Goal: Task Accomplishment & Management: Manage account settings

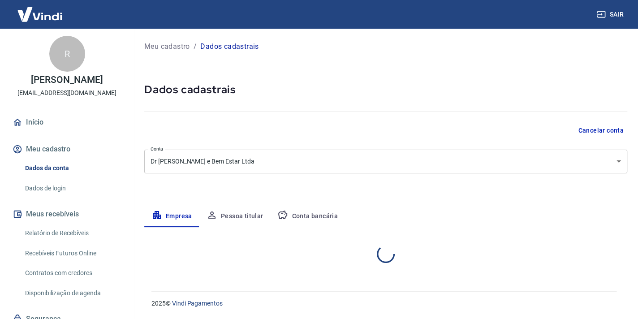
select select "SP"
select select "business"
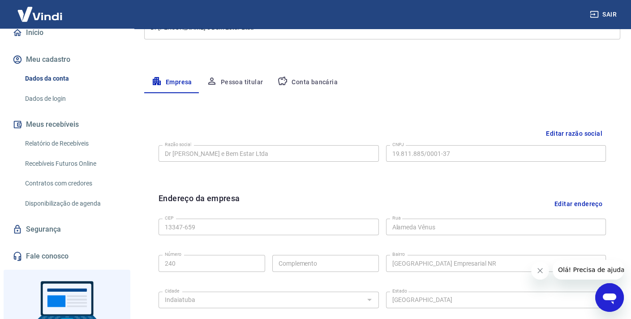
scroll to position [134, 0]
click at [307, 84] on button "Conta bancária" at bounding box center [307, 81] width 75 height 21
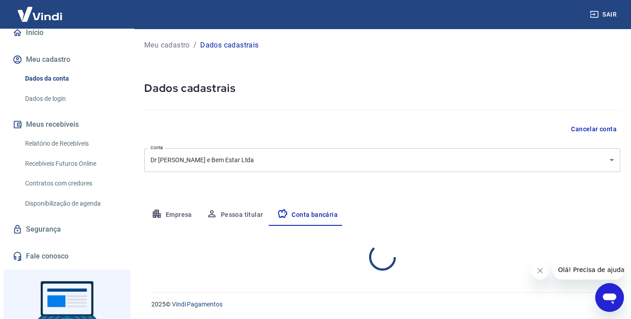
scroll to position [88, 0]
select select "1"
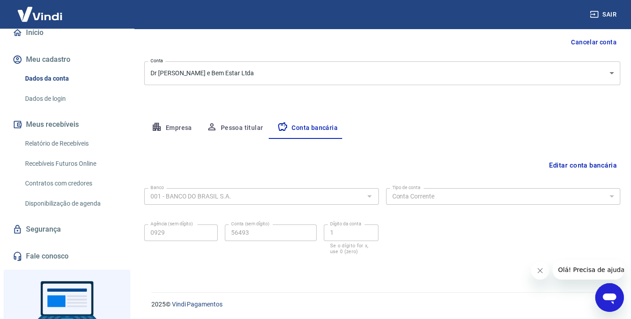
click at [566, 163] on button "Editar conta bancária" at bounding box center [583, 165] width 75 height 17
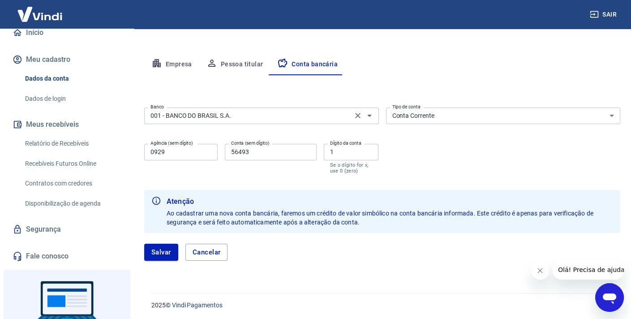
scroll to position [153, 0]
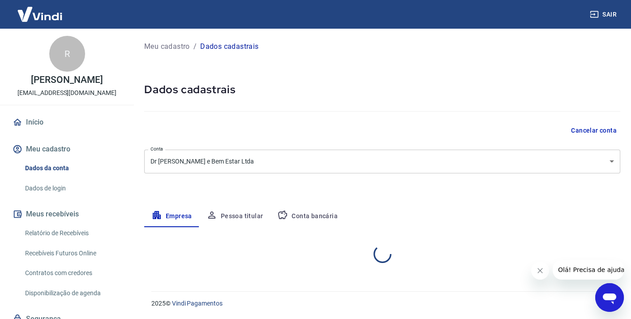
select select "SP"
select select "business"
